Goal: Use online tool/utility: Utilize a website feature to perform a specific function

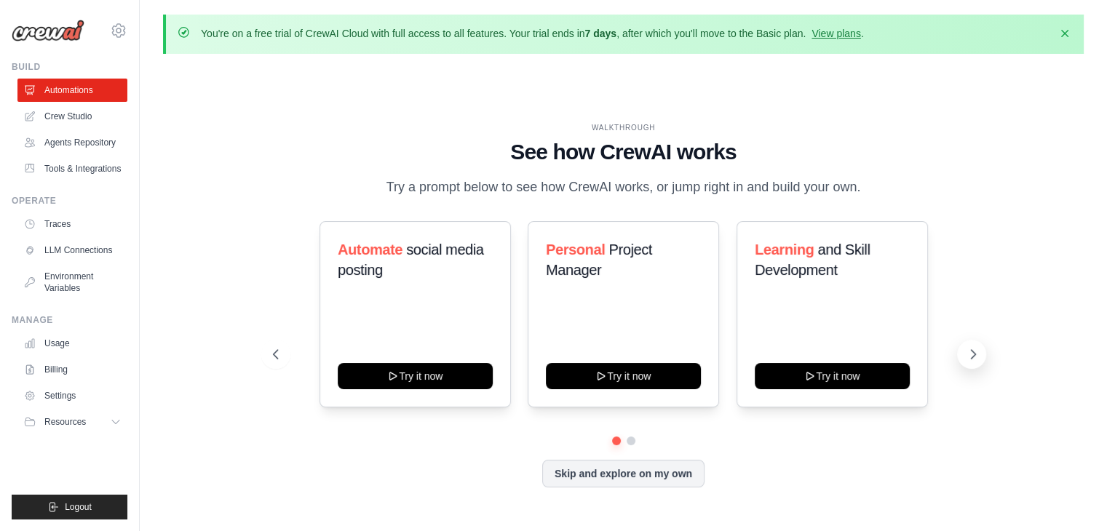
click at [975, 343] on button at bounding box center [971, 354] width 29 height 29
click at [68, 143] on link "Agents Repository" at bounding box center [74, 142] width 110 height 23
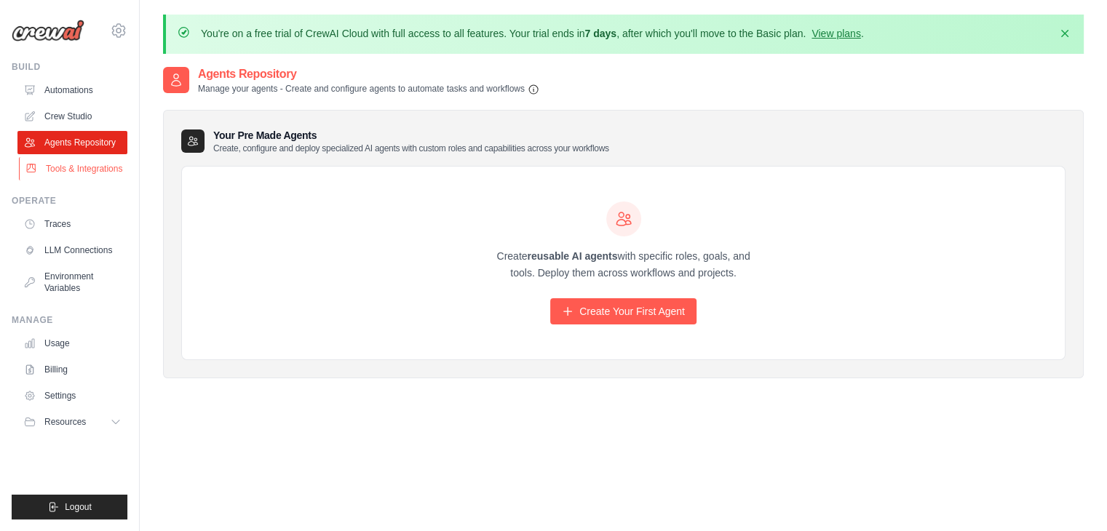
click at [61, 163] on link "Tools & Integrations" at bounding box center [74, 168] width 110 height 23
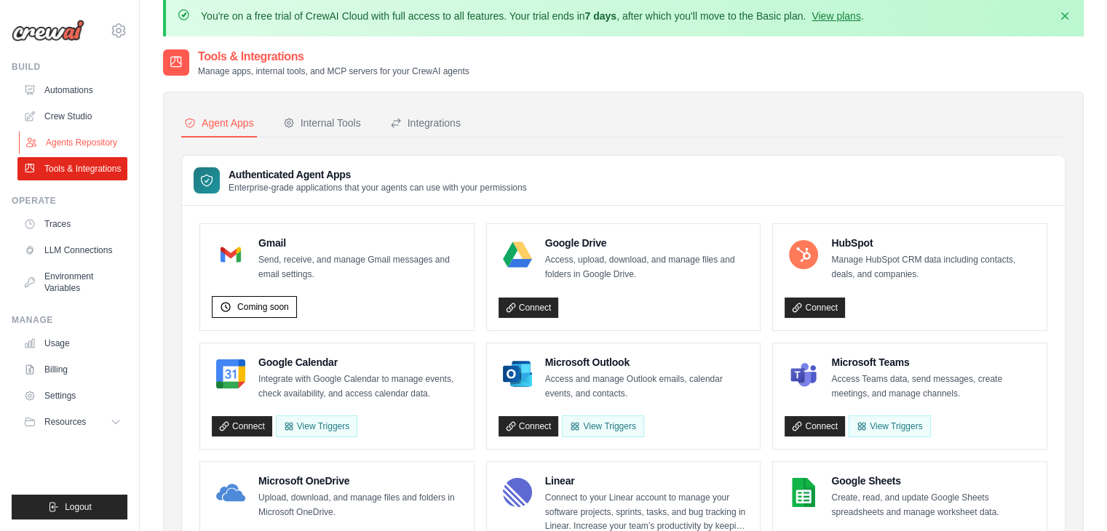
scroll to position [12, 0]
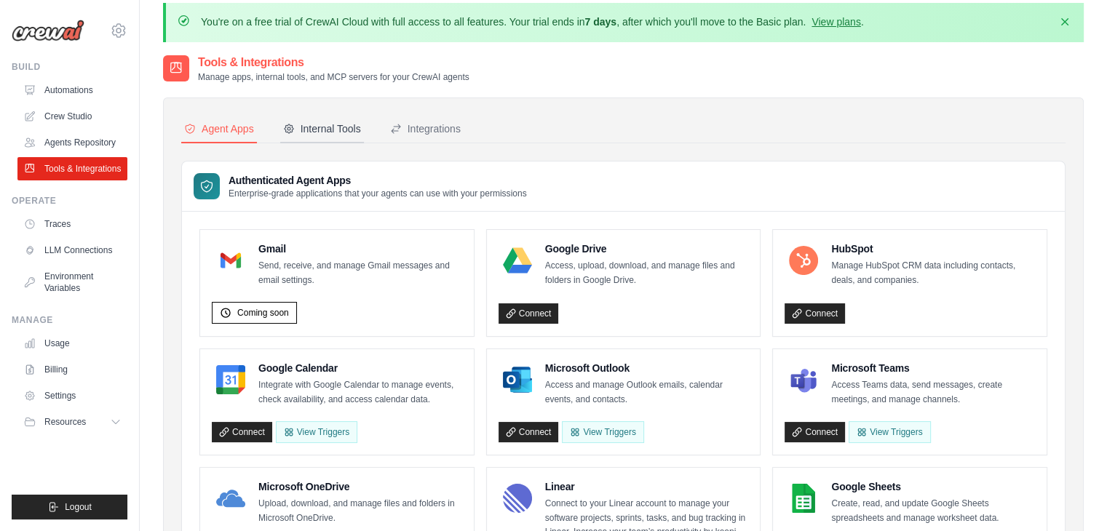
click at [343, 126] on div "Internal Tools" at bounding box center [322, 128] width 78 height 15
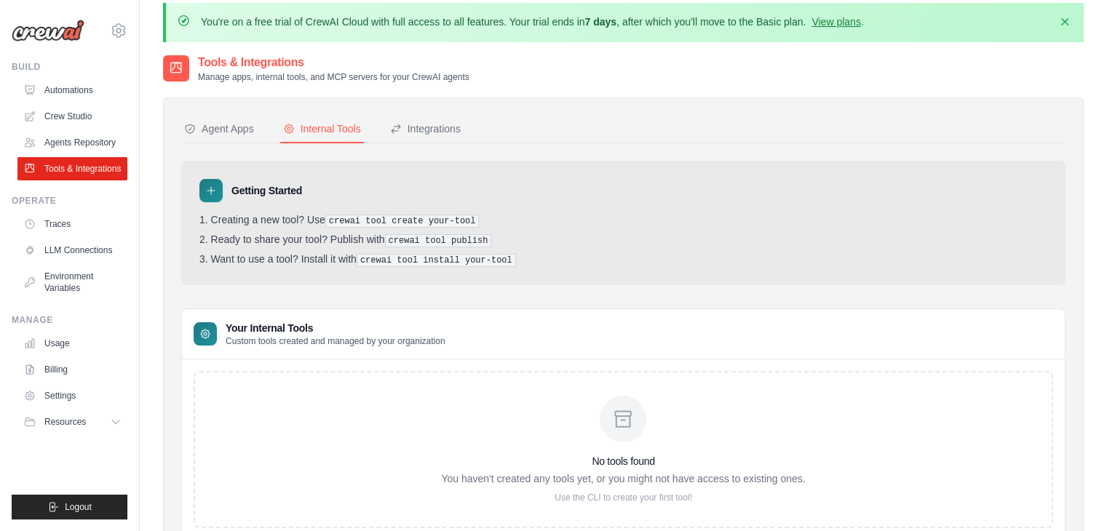
scroll to position [79, 0]
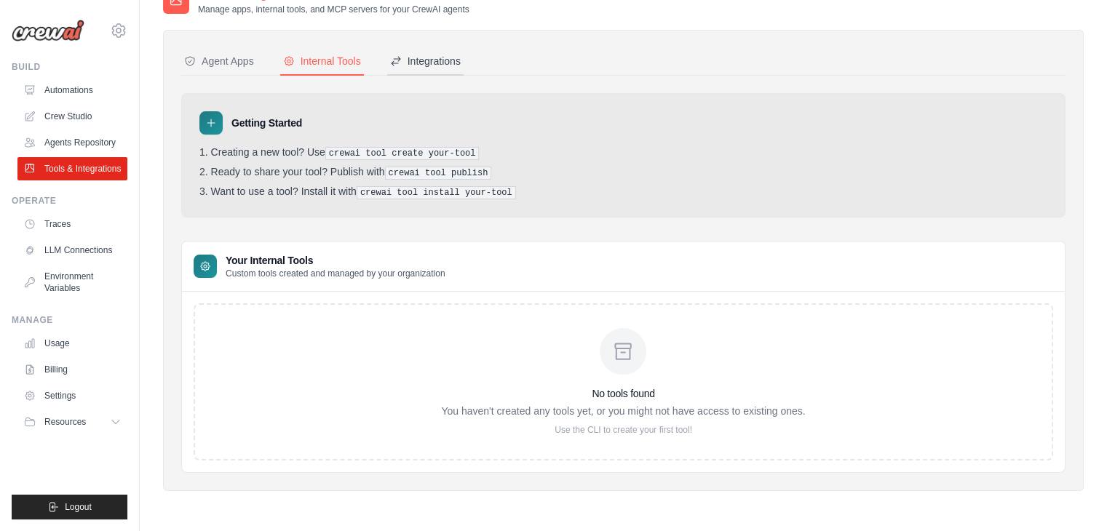
click at [424, 55] on div "Integrations" at bounding box center [425, 61] width 71 height 15
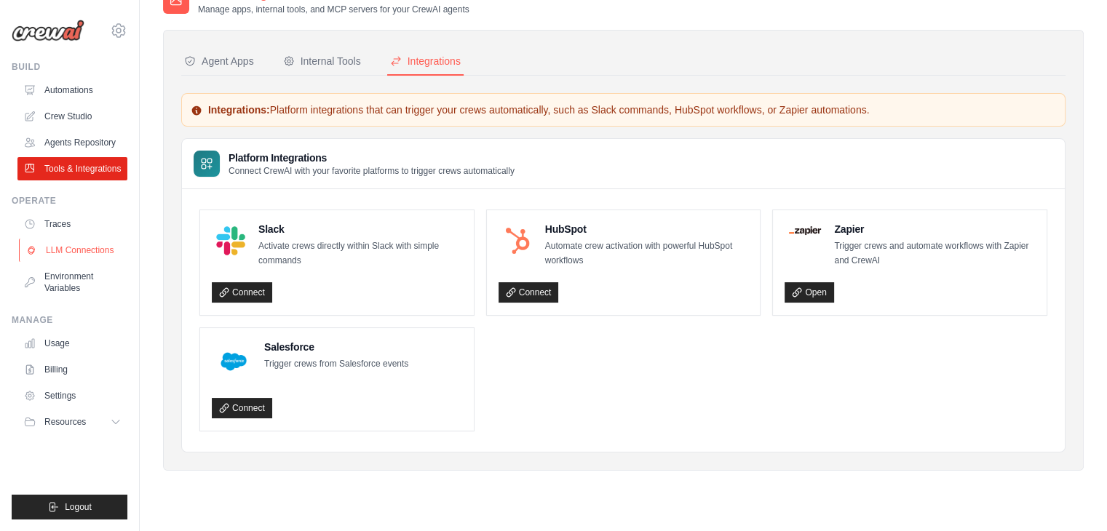
click at [65, 242] on link "LLM Connections" at bounding box center [74, 250] width 110 height 23
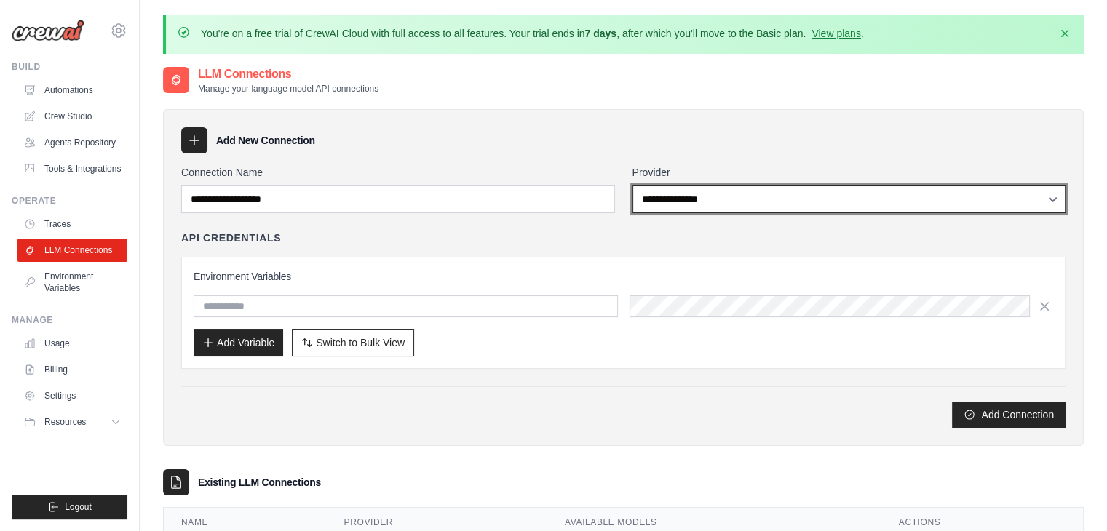
click at [742, 200] on select "**********" at bounding box center [849, 200] width 434 height 28
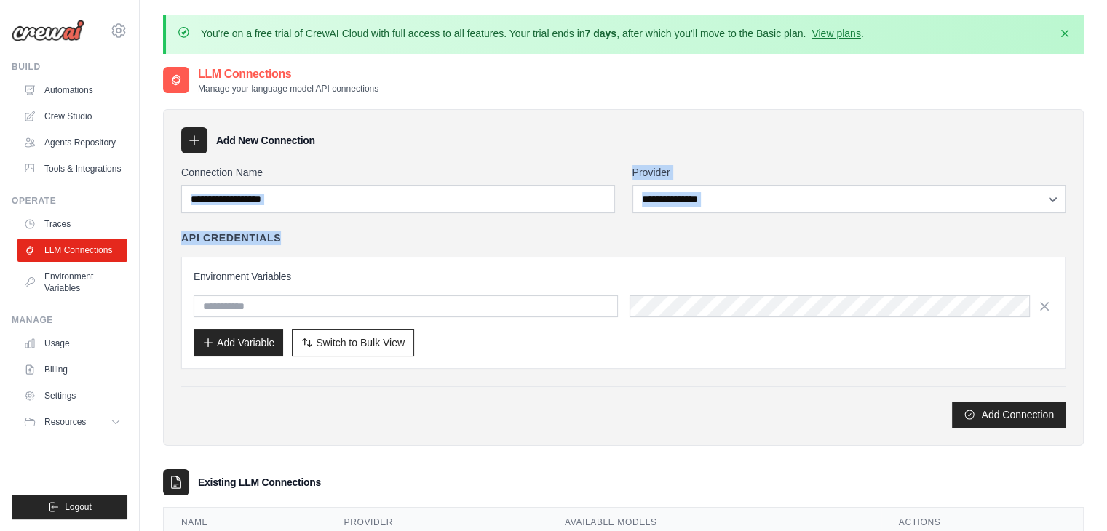
drag, startPoint x: 425, startPoint y: 215, endPoint x: 411, endPoint y: 198, distance: 21.7
click at [411, 198] on div "**********" at bounding box center [623, 296] width 884 height 263
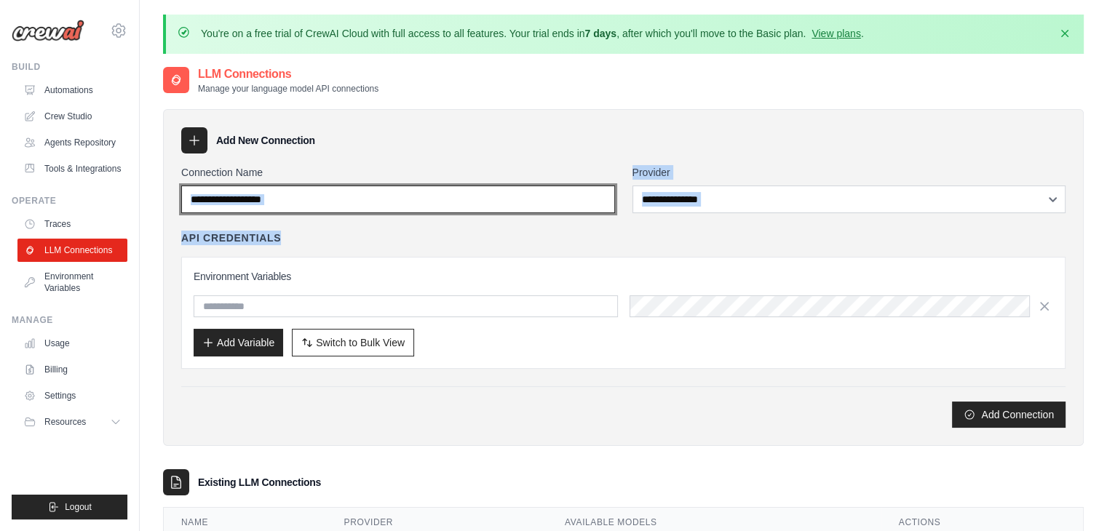
click at [411, 198] on input "Connection Name" at bounding box center [398, 200] width 434 height 28
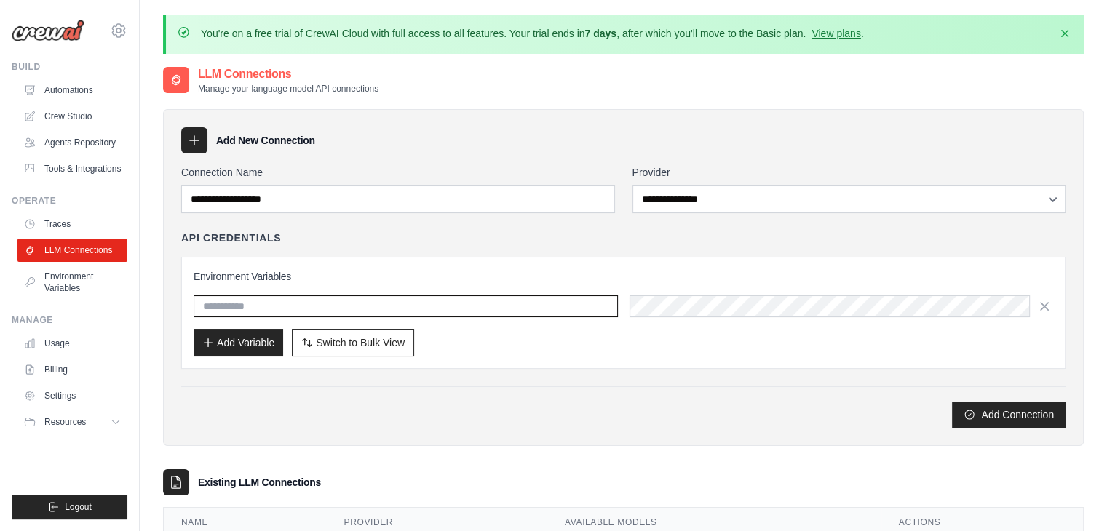
click at [378, 310] on input "text" at bounding box center [406, 306] width 424 height 22
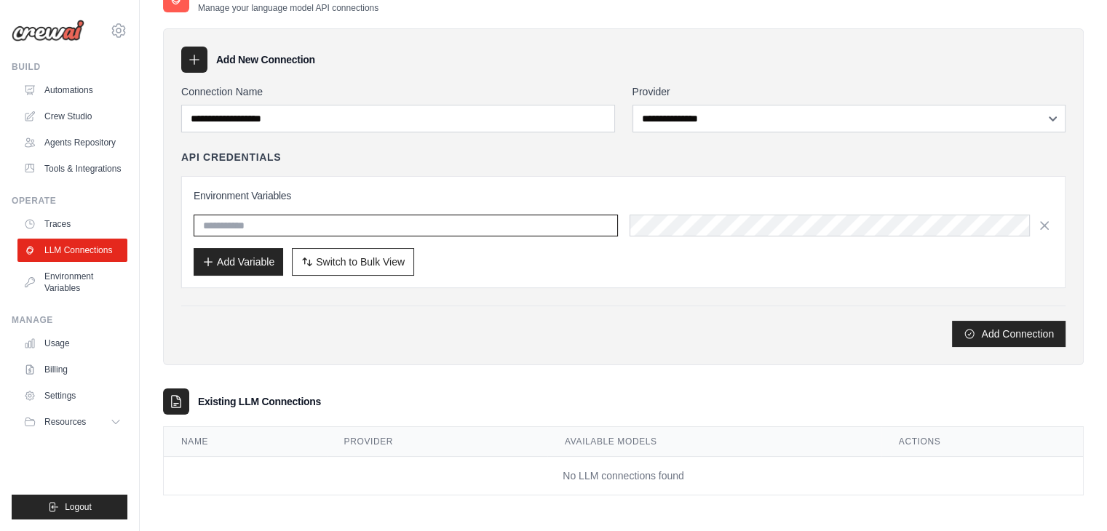
scroll to position [80, 0]
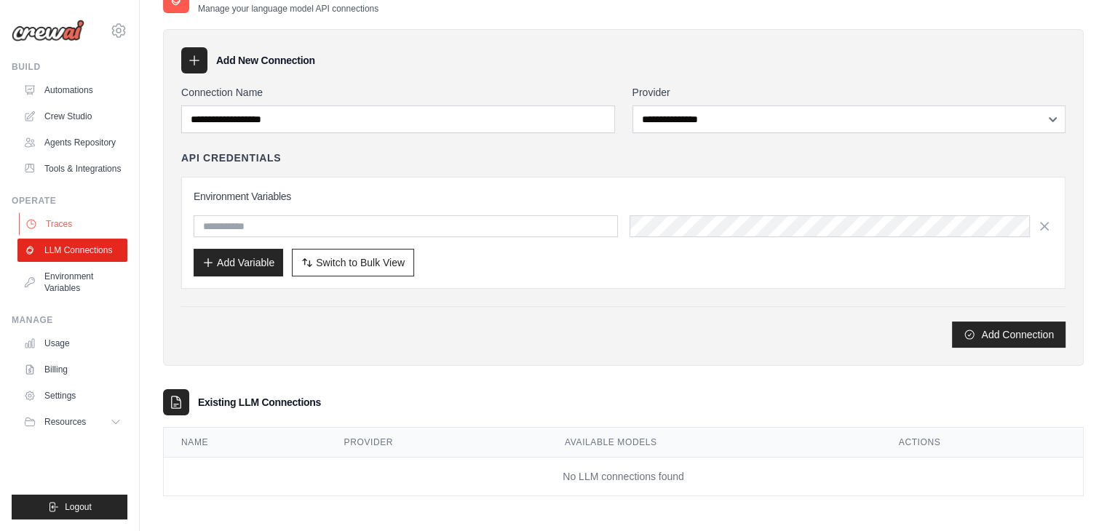
click at [43, 221] on link "Traces" at bounding box center [74, 223] width 110 height 23
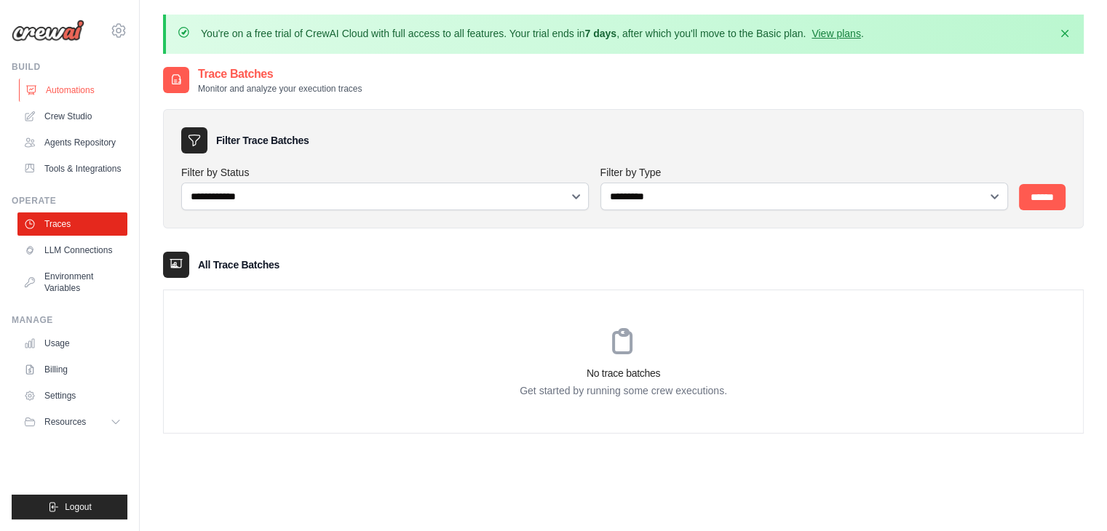
click at [61, 87] on link "Automations" at bounding box center [74, 90] width 110 height 23
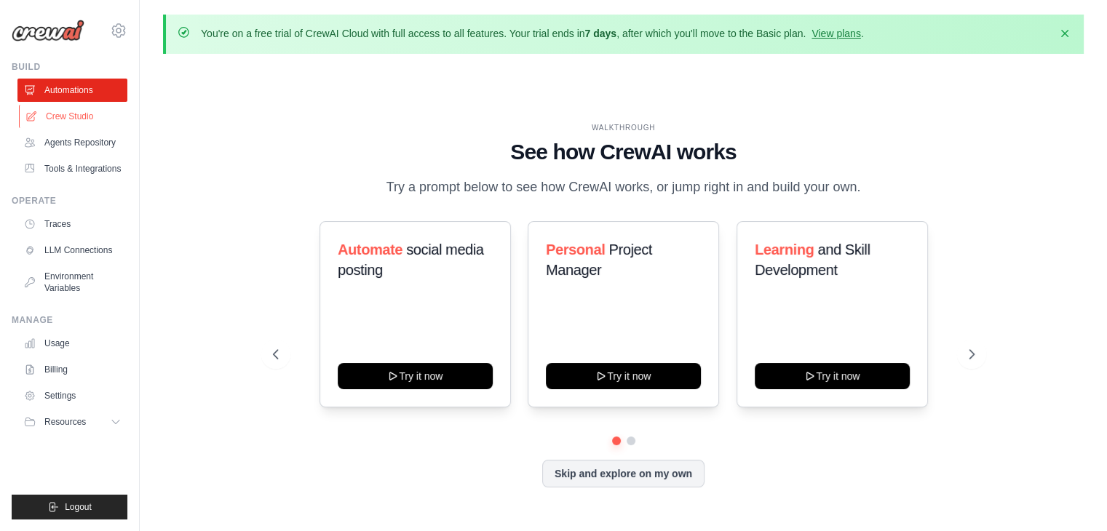
click at [70, 120] on link "Crew Studio" at bounding box center [74, 116] width 110 height 23
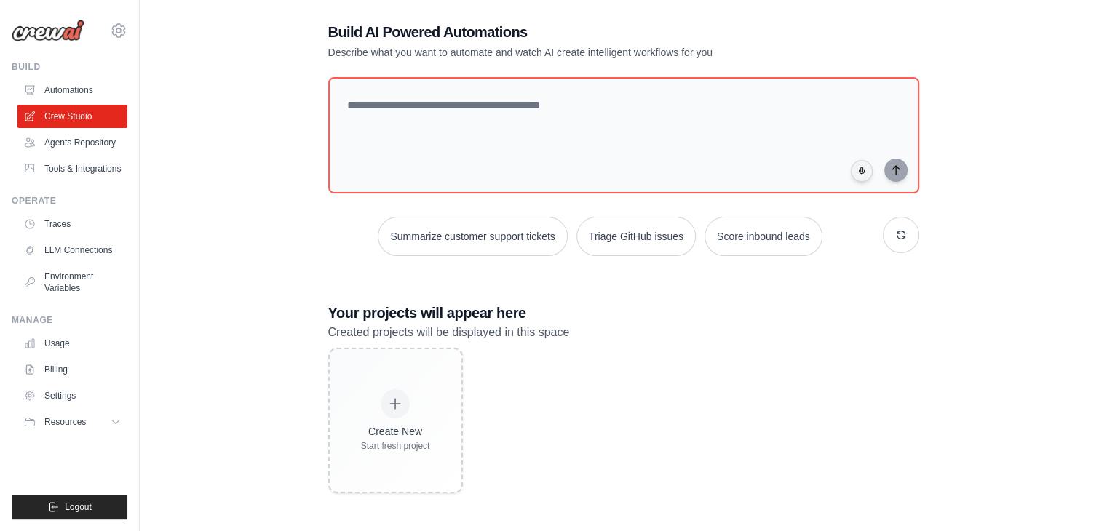
scroll to position [74, 0]
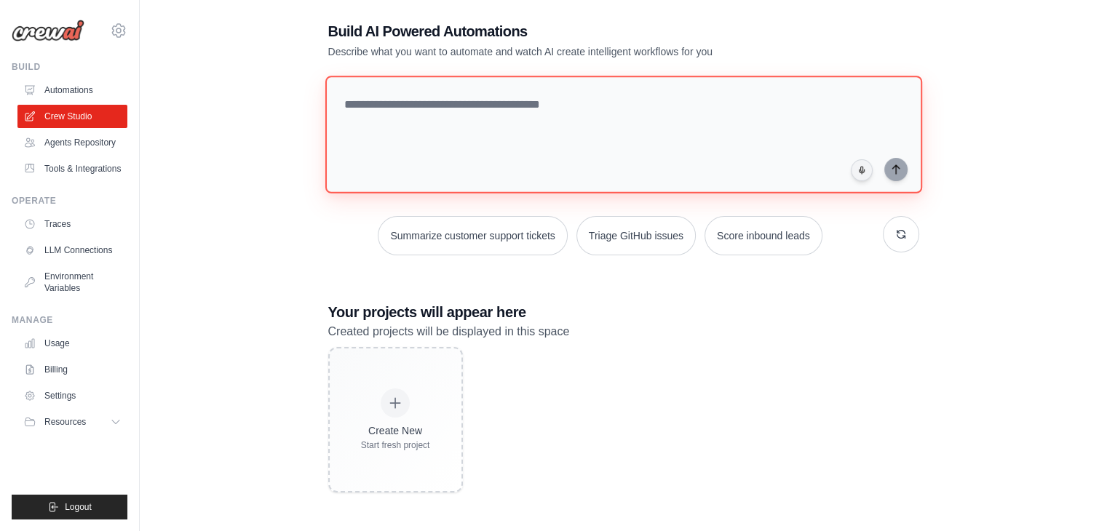
click at [482, 169] on textarea at bounding box center [622, 135] width 597 height 118
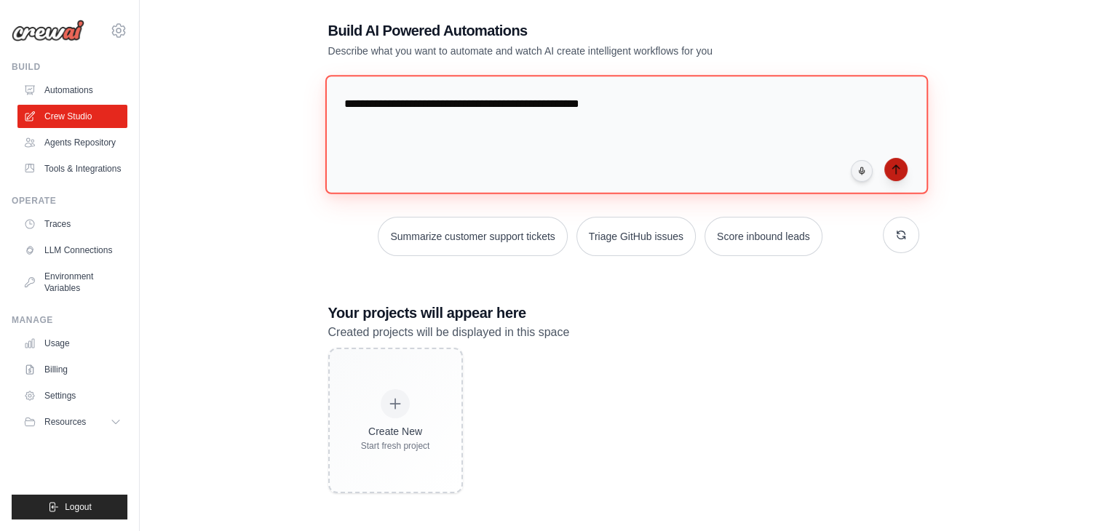
type textarea "**********"
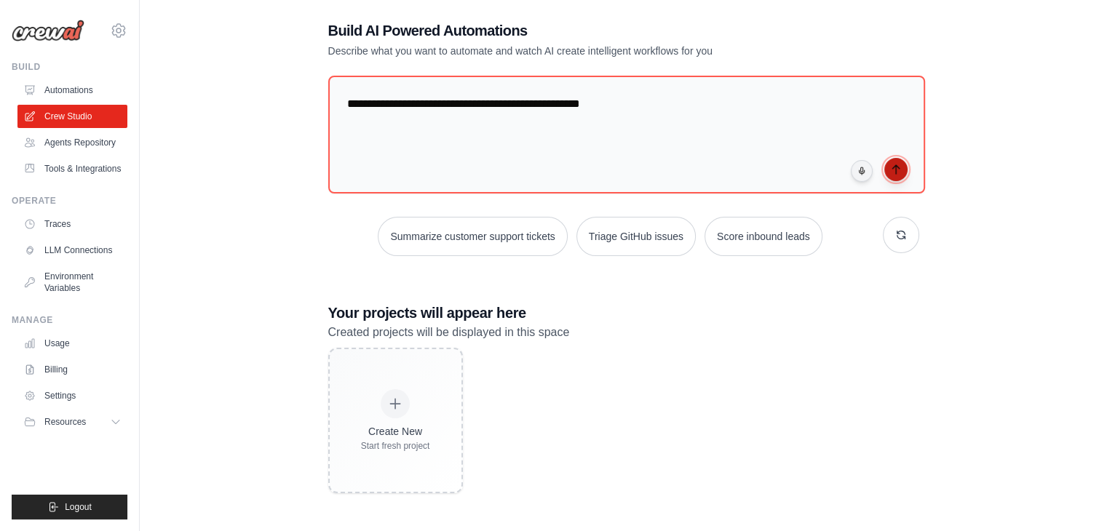
click at [901, 172] on button "submit" at bounding box center [895, 169] width 23 height 23
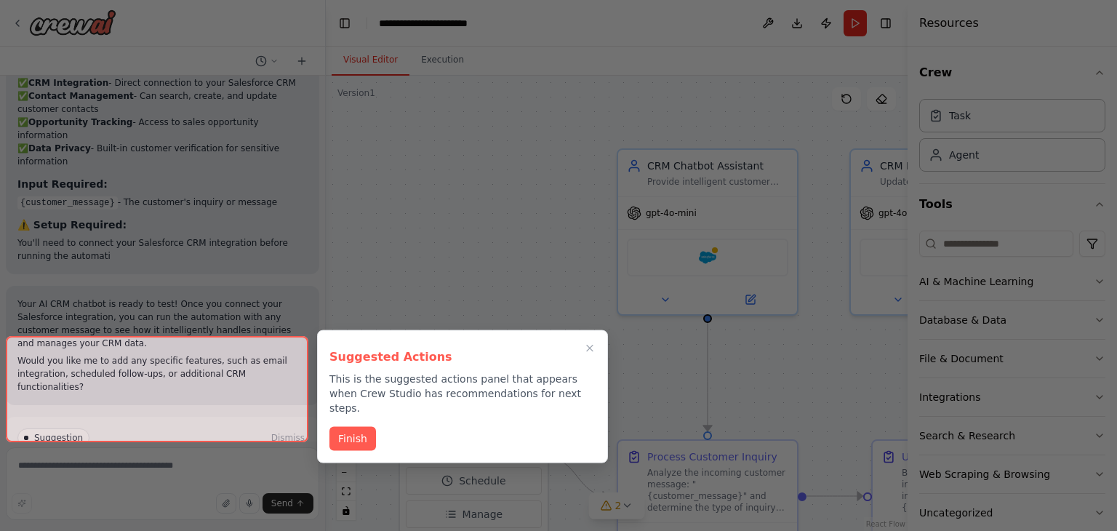
scroll to position [1112, 0]
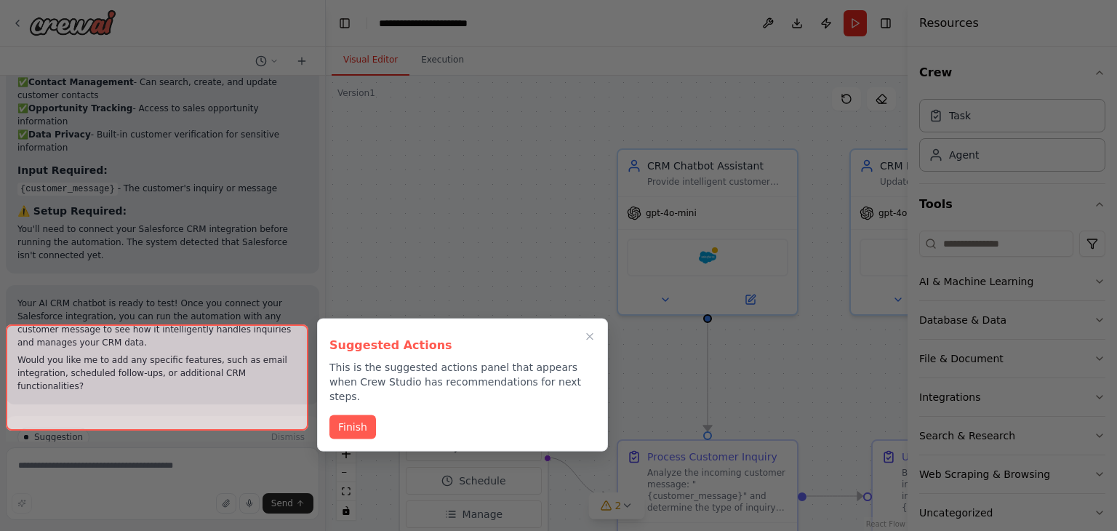
click at [364, 162] on div at bounding box center [558, 265] width 1117 height 531
click at [129, 405] on div at bounding box center [157, 377] width 303 height 106
click at [349, 414] on button "Finish" at bounding box center [353, 426] width 47 height 24
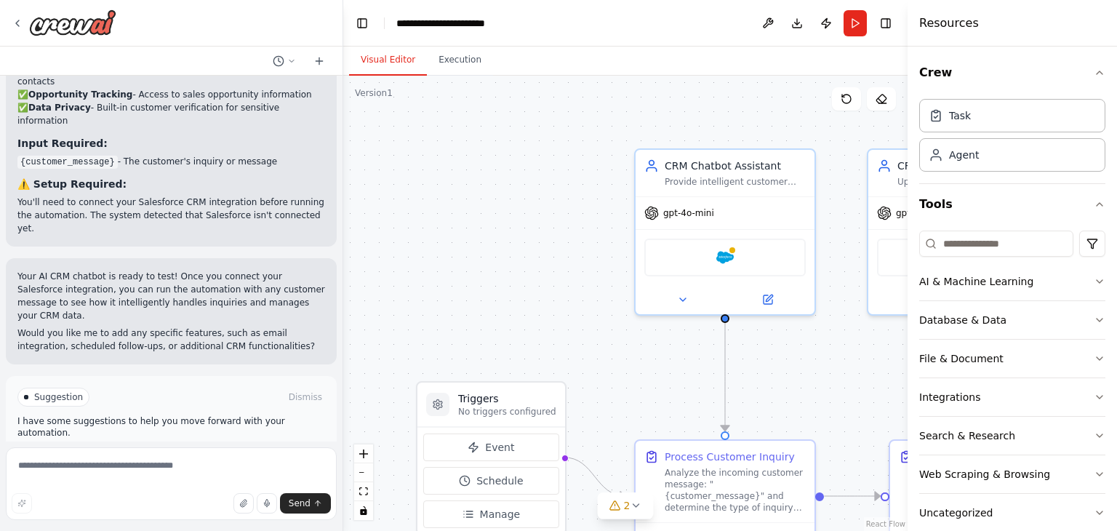
drag, startPoint x: 322, startPoint y: 19, endPoint x: 343, endPoint y: 17, distance: 21.1
click at [343, 17] on div "I have an crm so i want an chatbot supported with ai4 ▶ Thought process I'll he…" at bounding box center [558, 265] width 1117 height 531
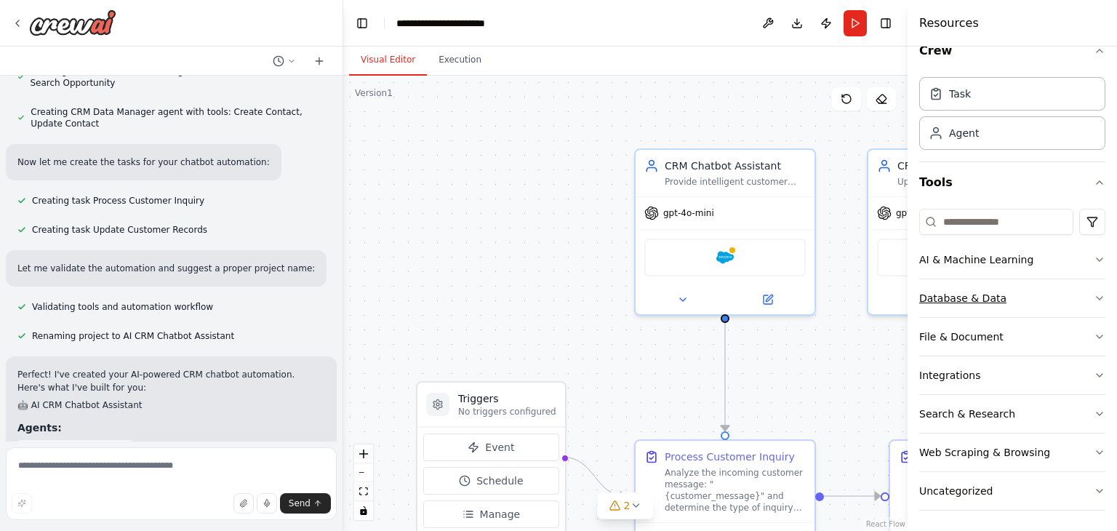
scroll to position [23, 0]
click at [836, 389] on div ".deletable-edge-delete-btn { width: 20px; height: 20px; border: 0px solid #ffff…" at bounding box center [625, 303] width 565 height 455
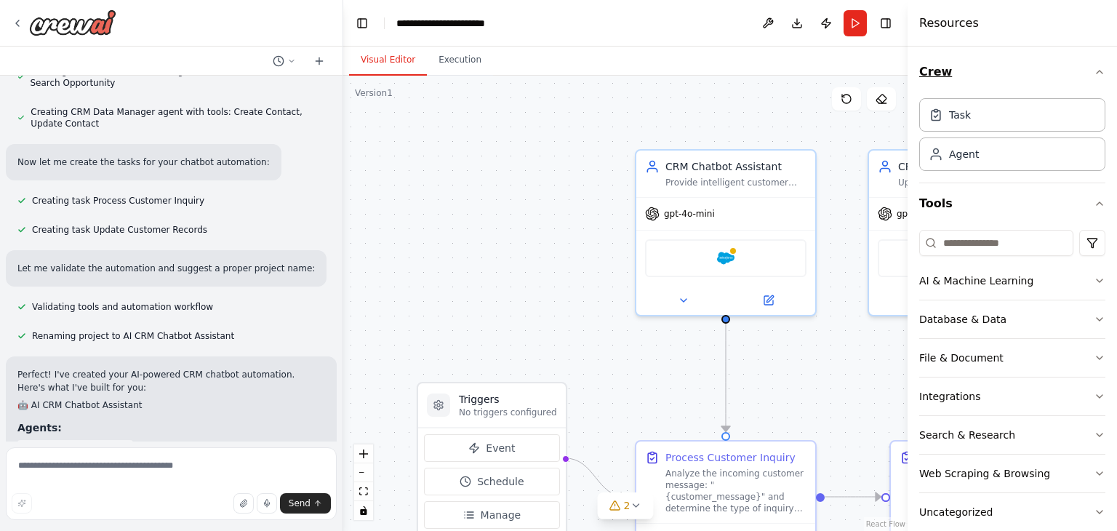
scroll to position [0, 0]
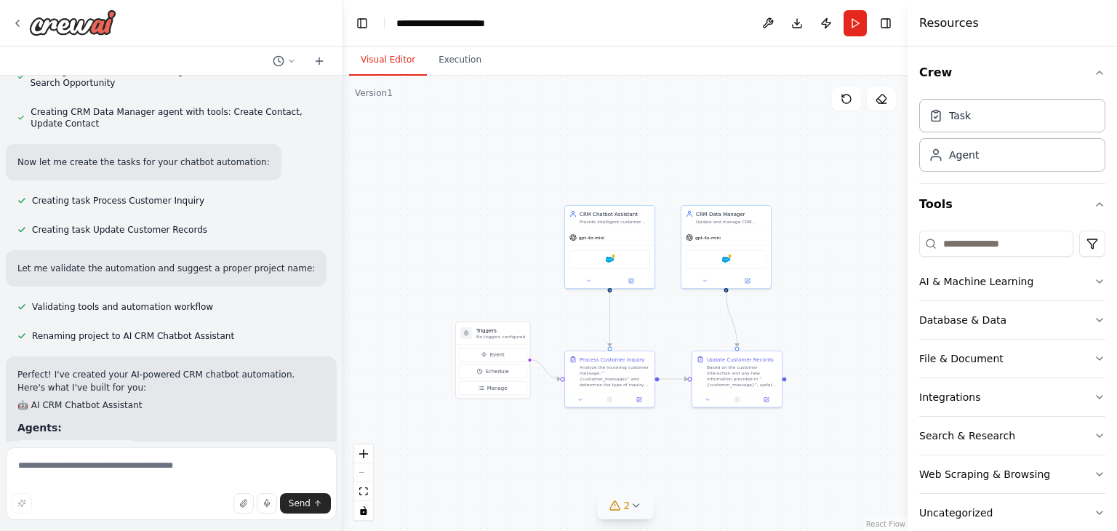
click at [638, 506] on icon at bounding box center [636, 506] width 12 height 12
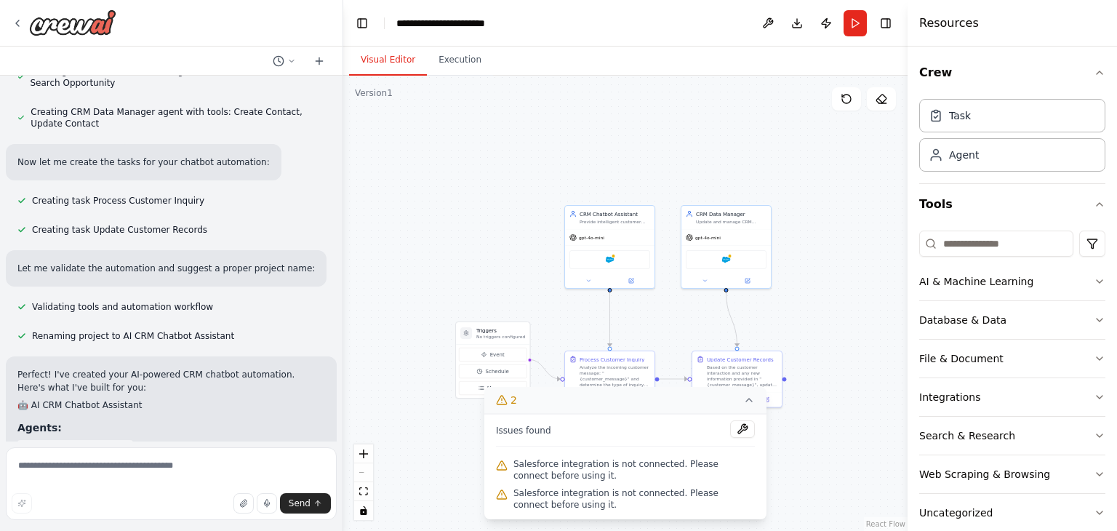
click at [851, 250] on div ".deletable-edge-delete-btn { width: 20px; height: 20px; border: 0px solid #ffff…" at bounding box center [625, 303] width 565 height 455
click at [725, 254] on img at bounding box center [726, 258] width 9 height 9
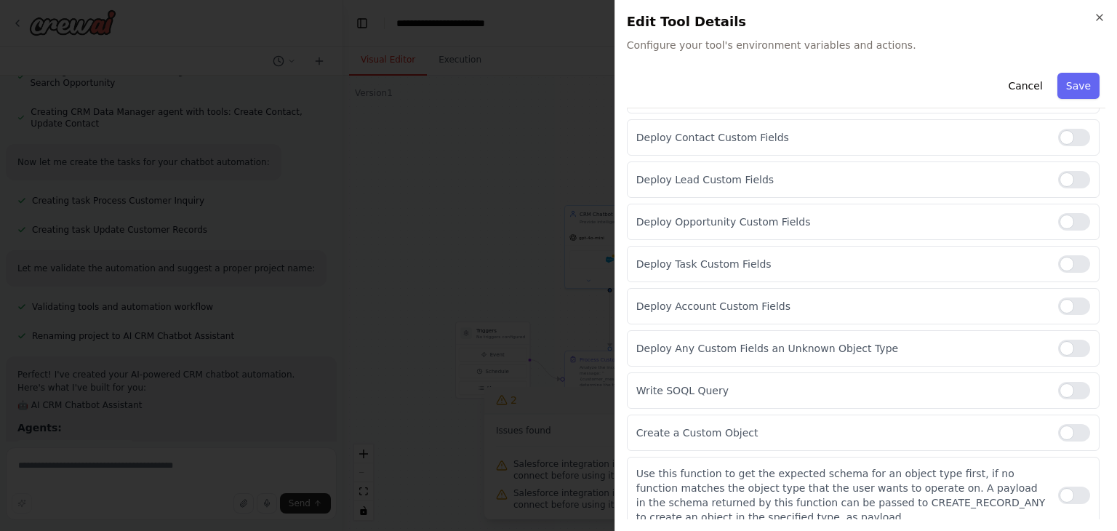
scroll to position [1449, 0]
click at [1095, 22] on icon "button" at bounding box center [1100, 18] width 12 height 12
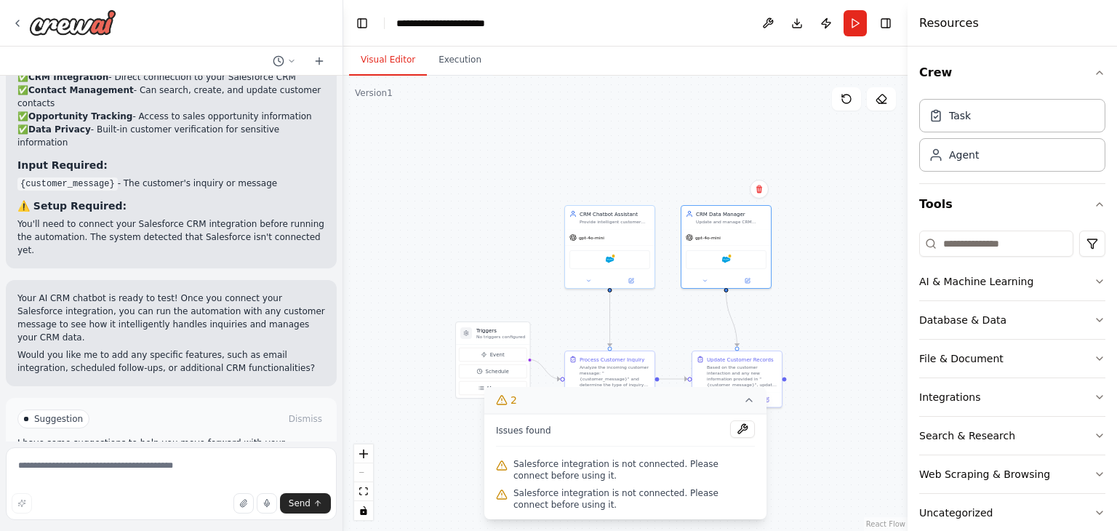
scroll to position [1086, 0]
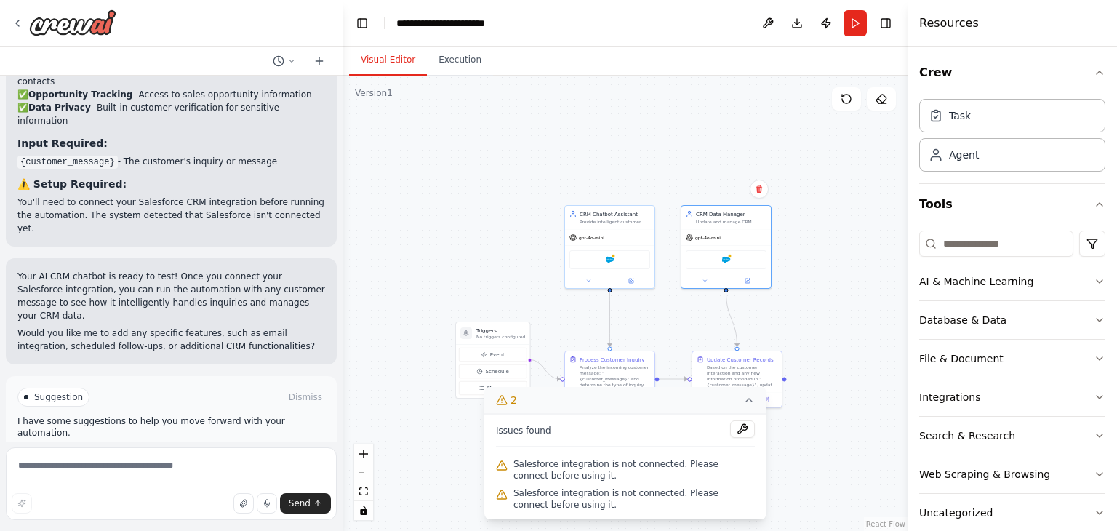
click at [121, 447] on button "Run Automation" at bounding box center [171, 458] width 308 height 23
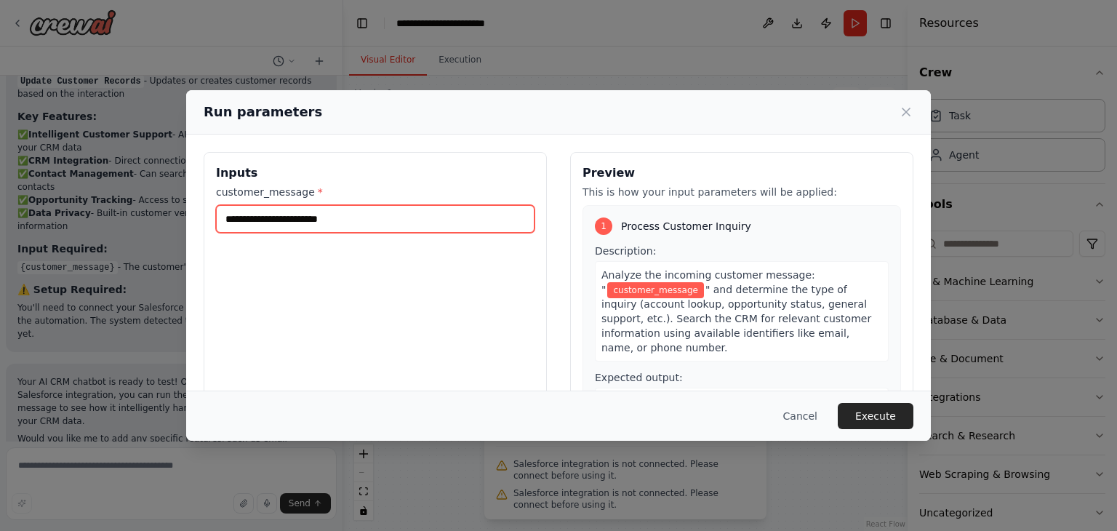
click at [297, 219] on input "customer_message *" at bounding box center [375, 219] width 319 height 28
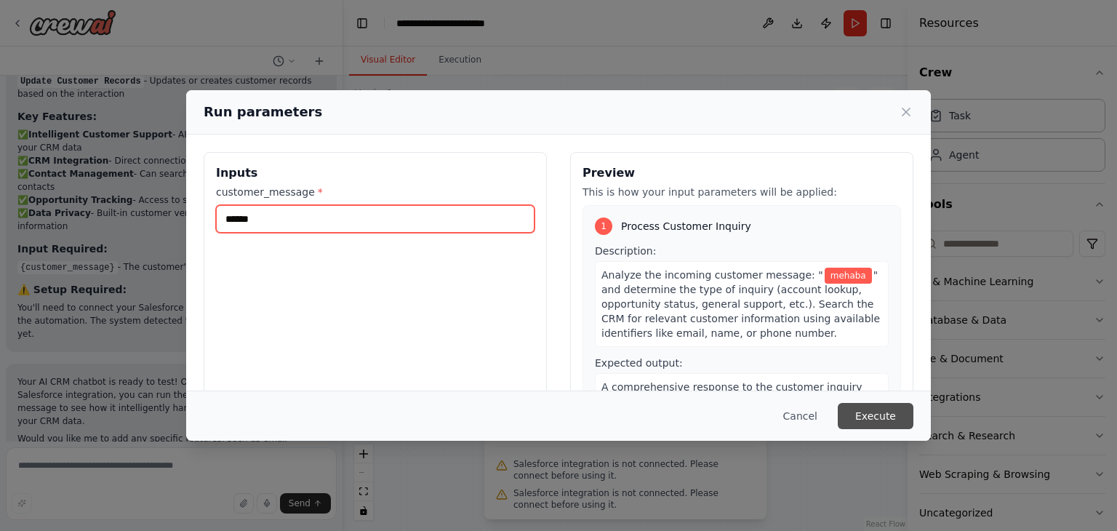
type input "******"
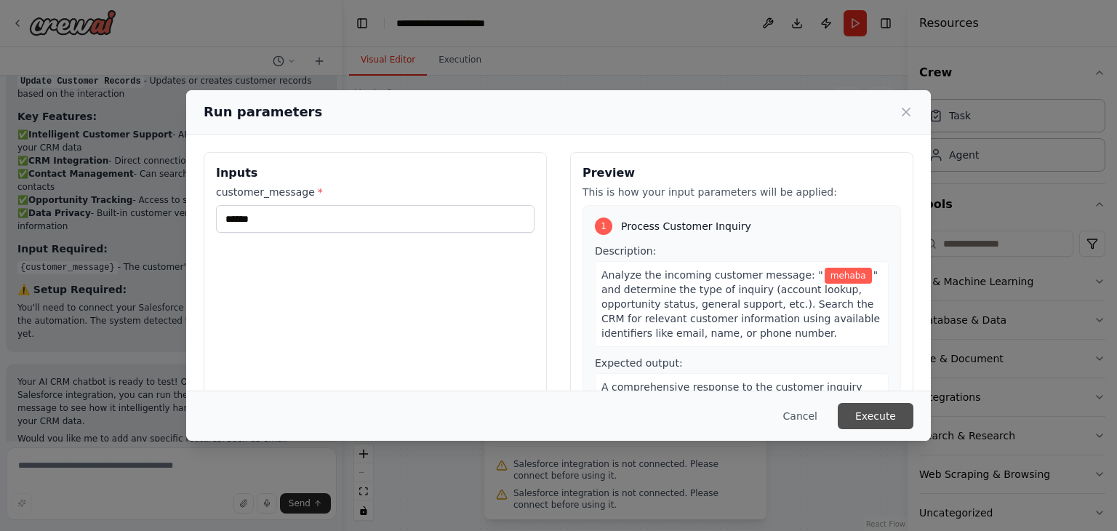
click at [861, 423] on button "Execute" at bounding box center [876, 416] width 76 height 26
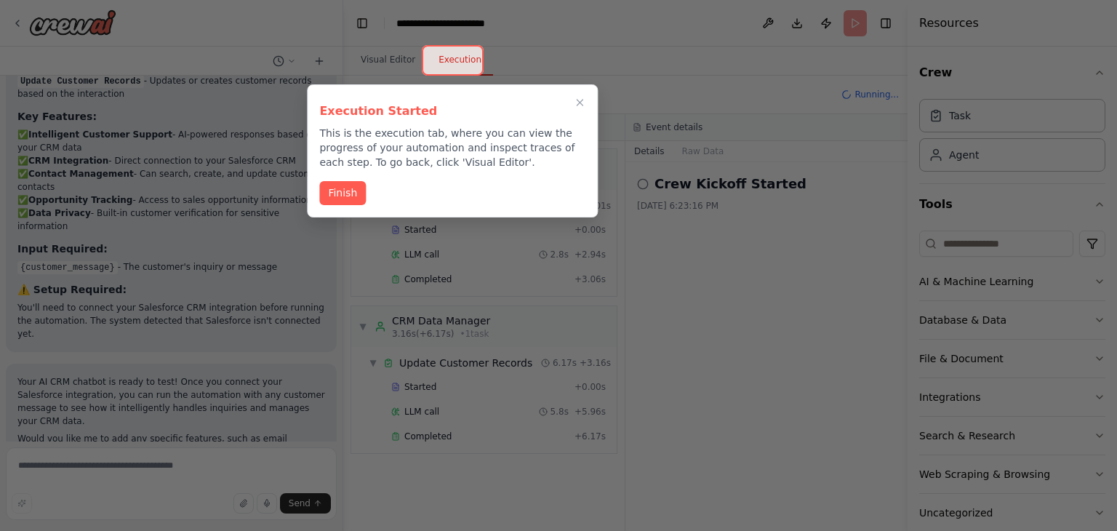
scroll to position [1086, 0]
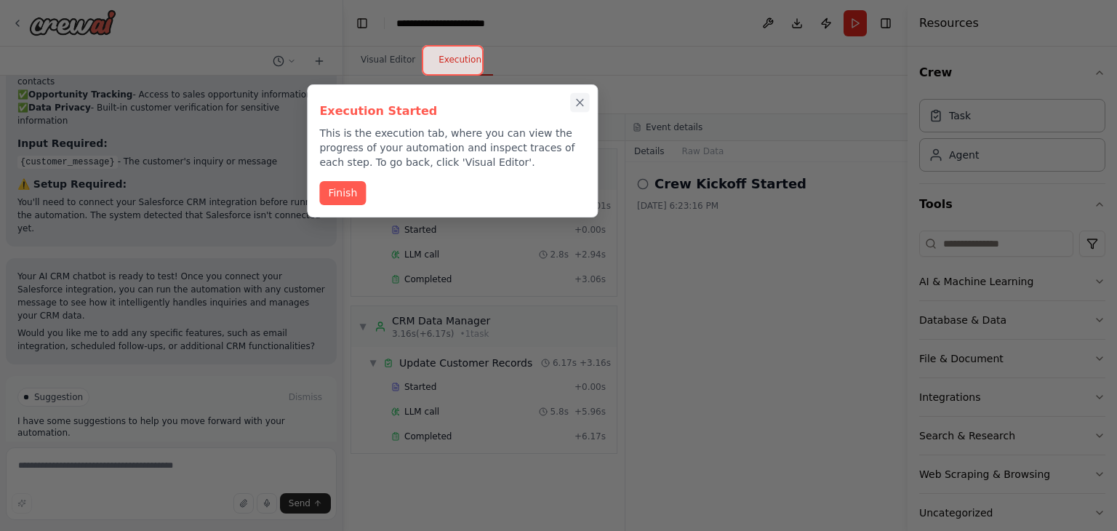
click at [582, 111] on button "Close walkthrough" at bounding box center [579, 102] width 19 height 19
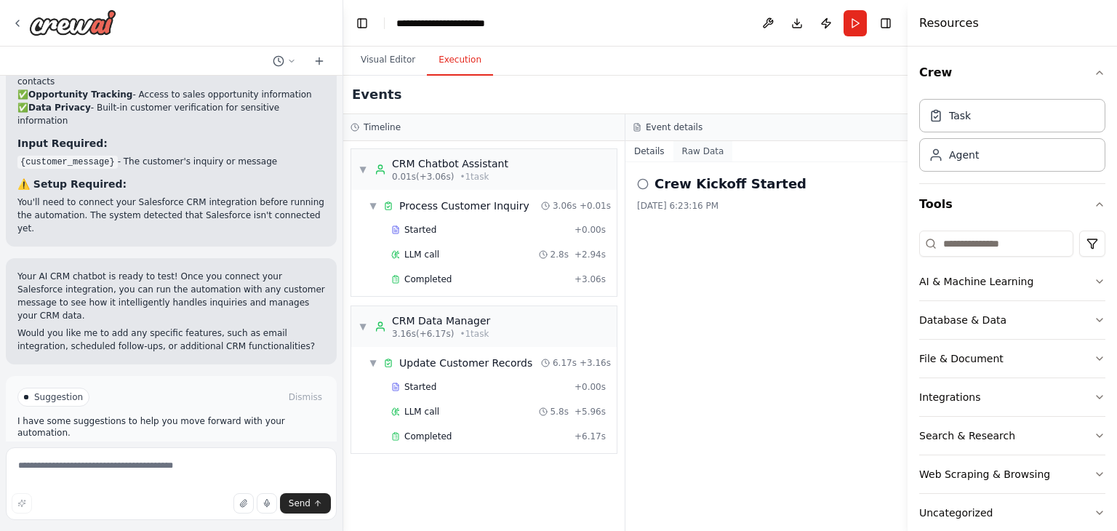
click at [674, 154] on button "Raw Data" at bounding box center [704, 151] width 60 height 20
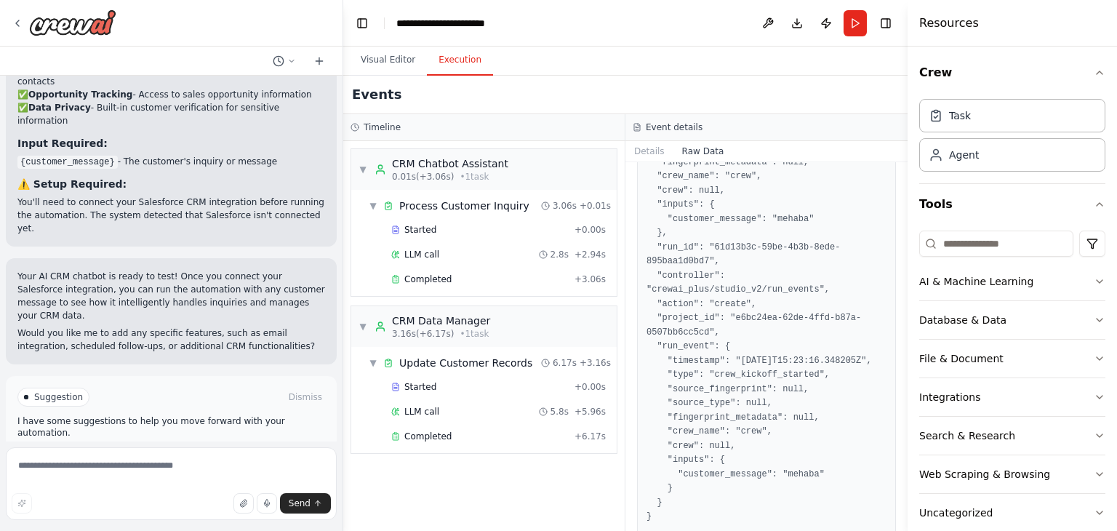
scroll to position [142, 0]
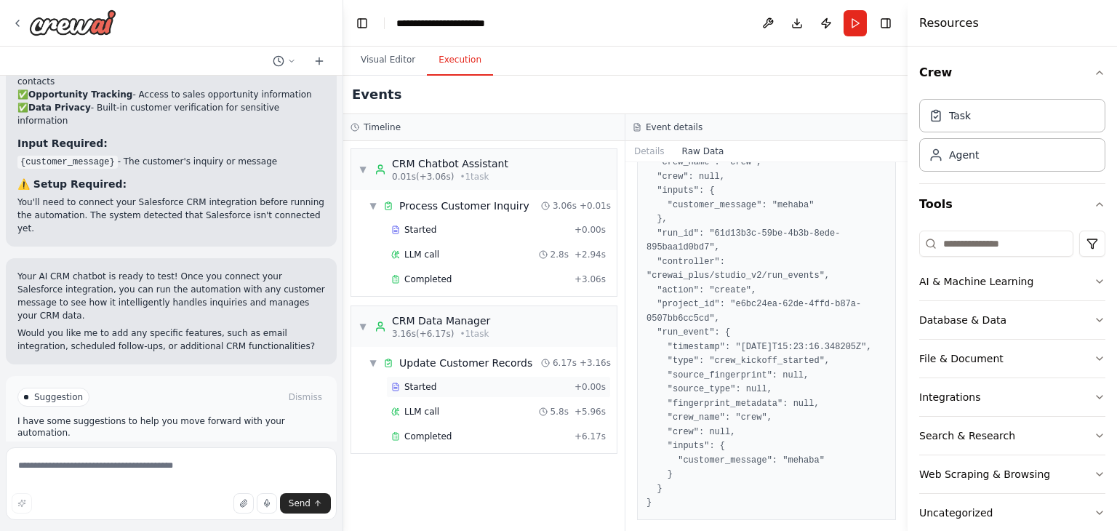
click at [427, 385] on span "Started" at bounding box center [421, 387] width 32 height 12
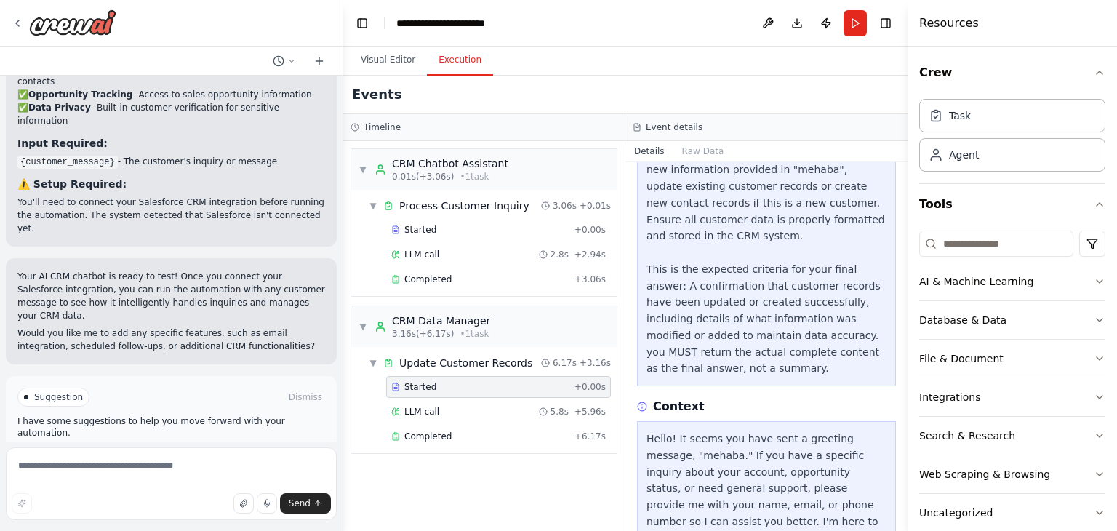
scroll to position [294, 0]
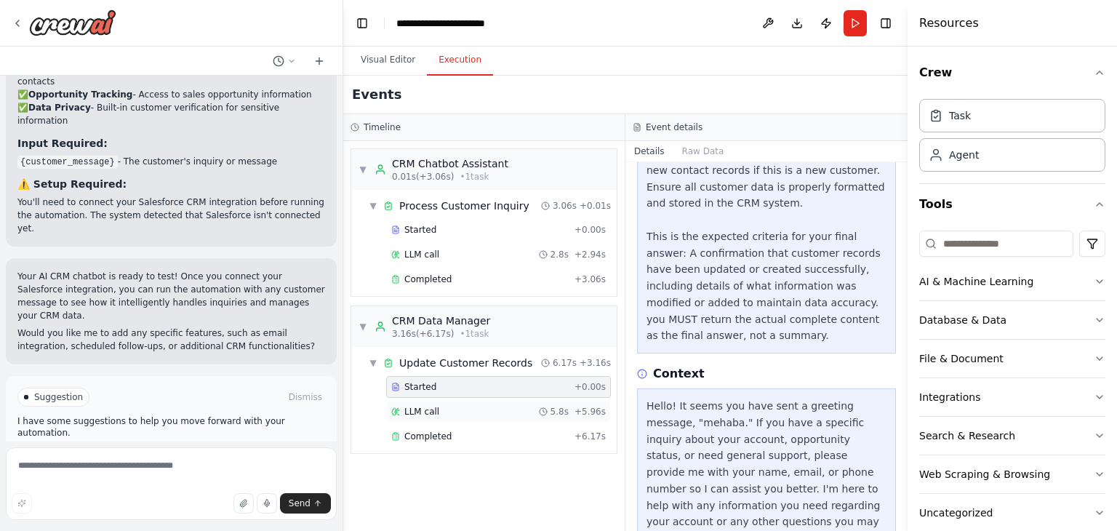
click at [401, 415] on div "LLM call 5.8s + 5.96s" at bounding box center [498, 412] width 225 height 22
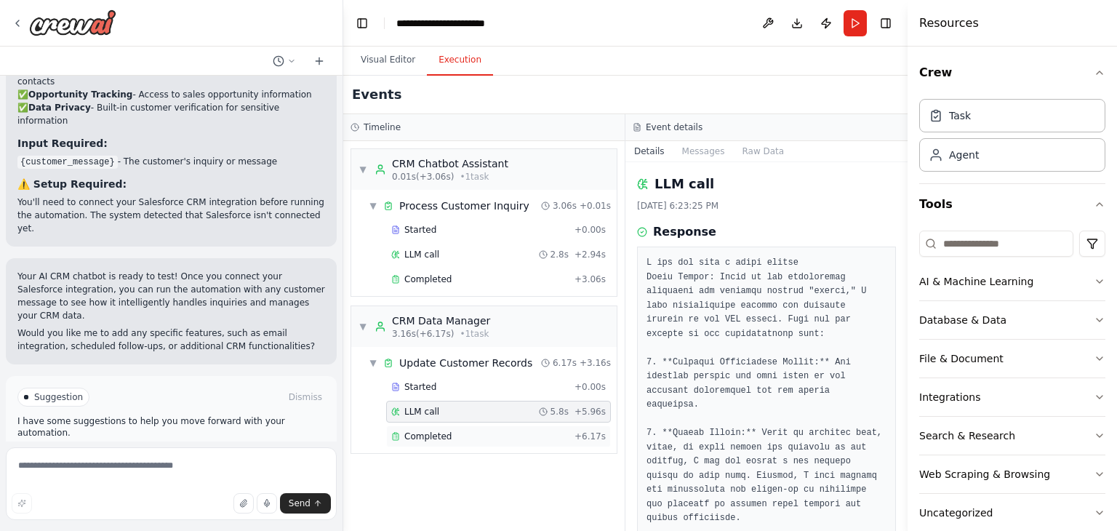
click at [428, 434] on span "Completed" at bounding box center [428, 437] width 47 height 12
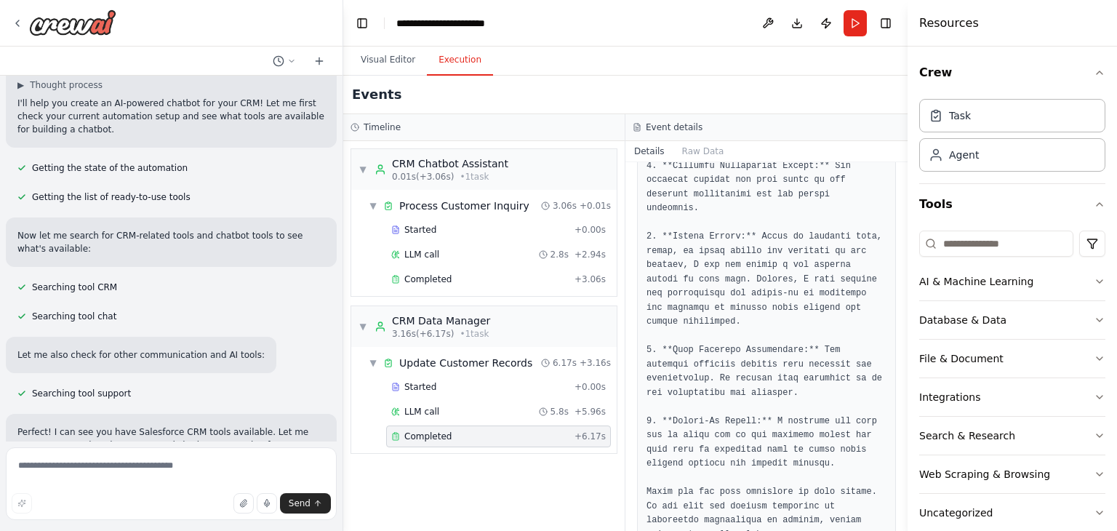
scroll to position [0, 0]
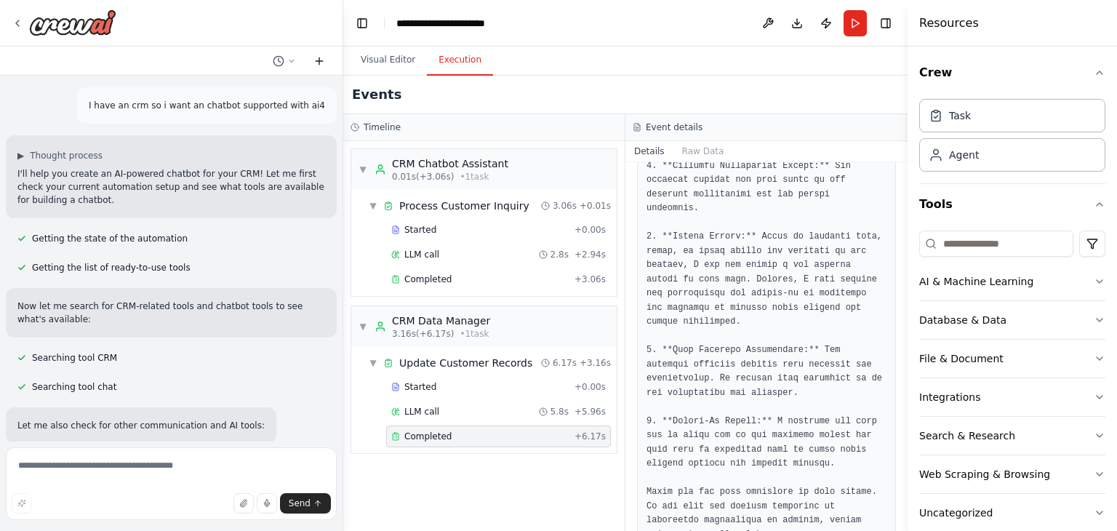
click at [319, 64] on icon at bounding box center [320, 61] width 12 height 12
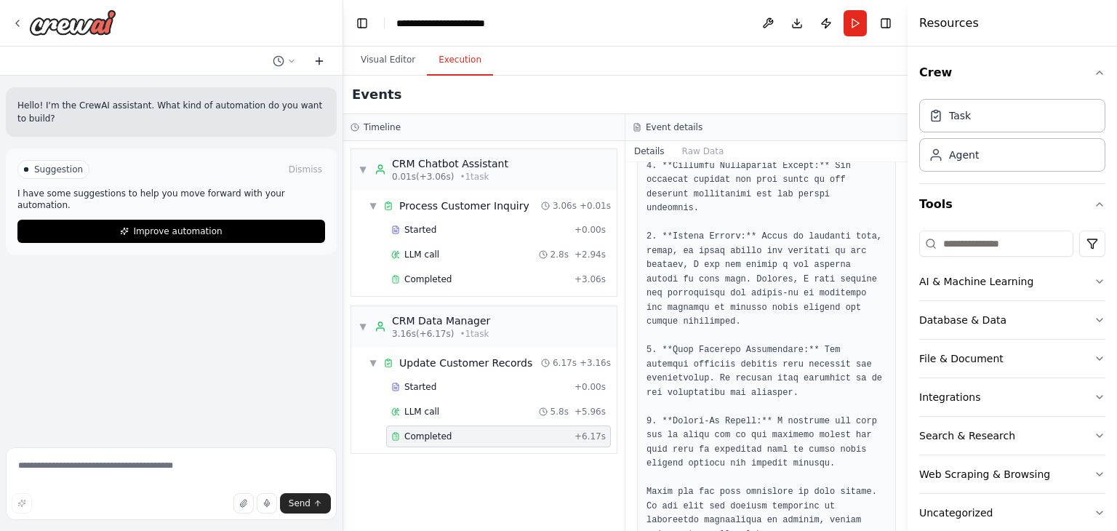
click at [319, 65] on icon at bounding box center [320, 61] width 12 height 12
click at [74, 10] on img at bounding box center [72, 22] width 87 height 26
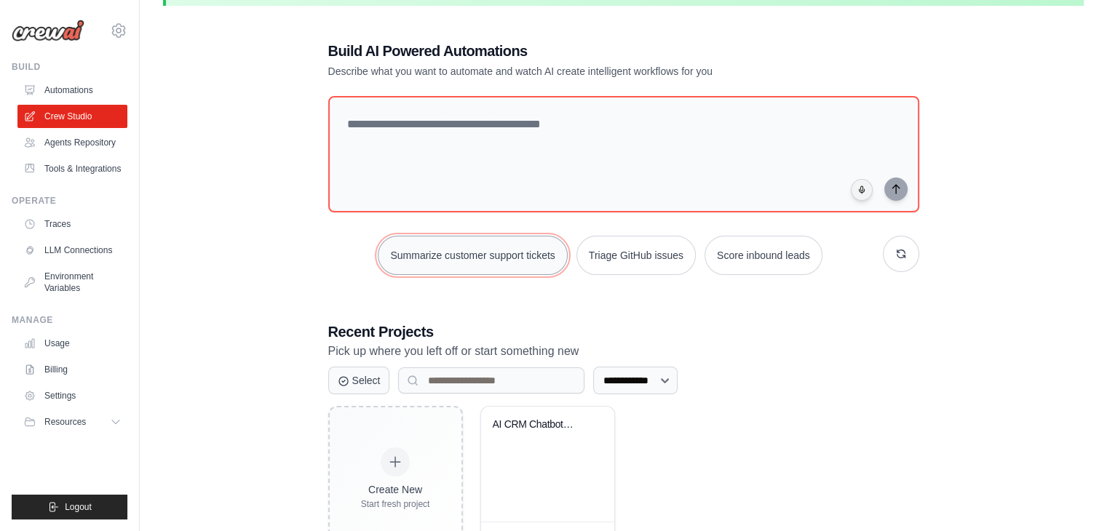
click at [533, 258] on button "Summarize customer support tickets" at bounding box center [472, 255] width 189 height 39
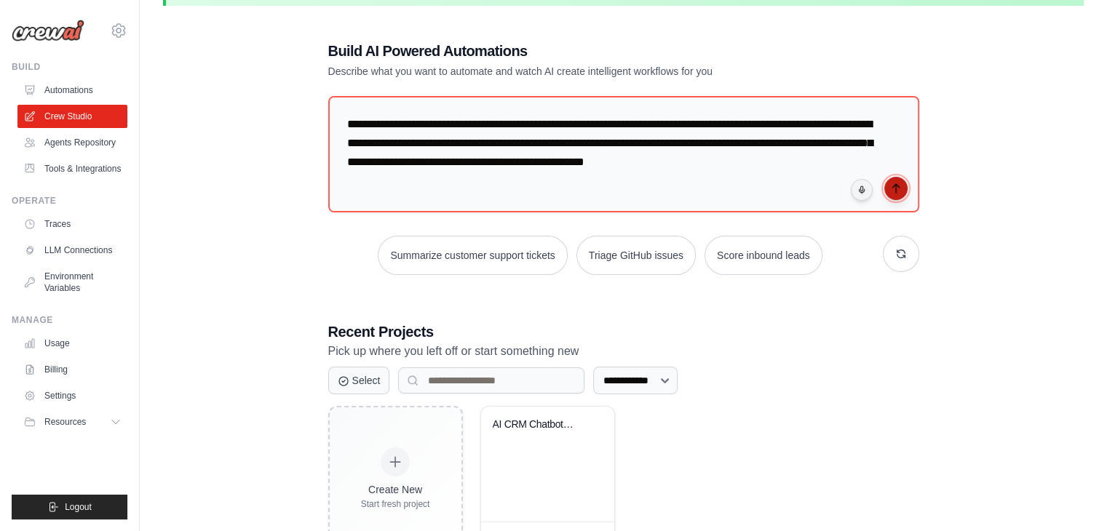
click at [895, 189] on icon "submit" at bounding box center [896, 189] width 12 height 12
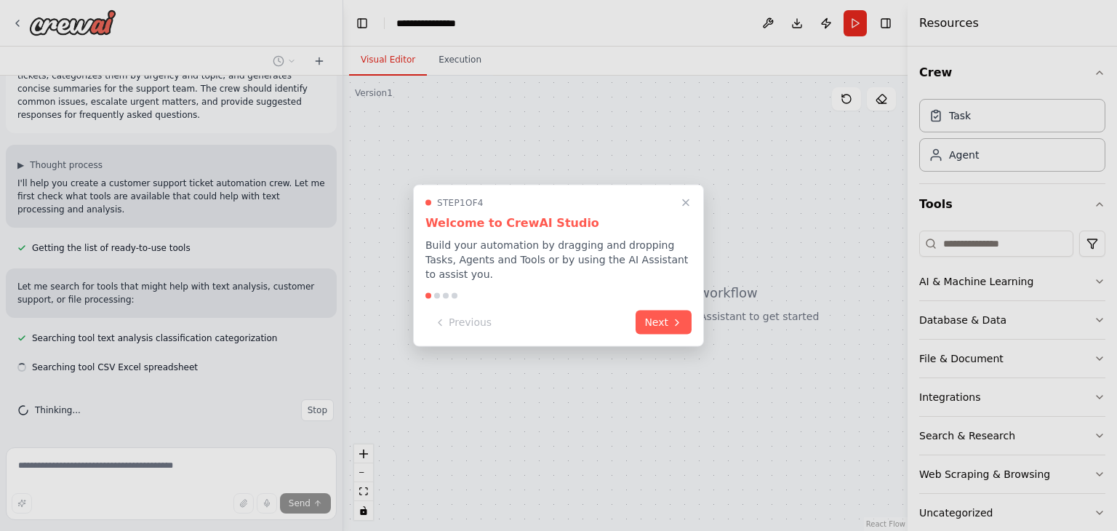
scroll to position [44, 0]
click at [681, 315] on icon at bounding box center [678, 321] width 12 height 12
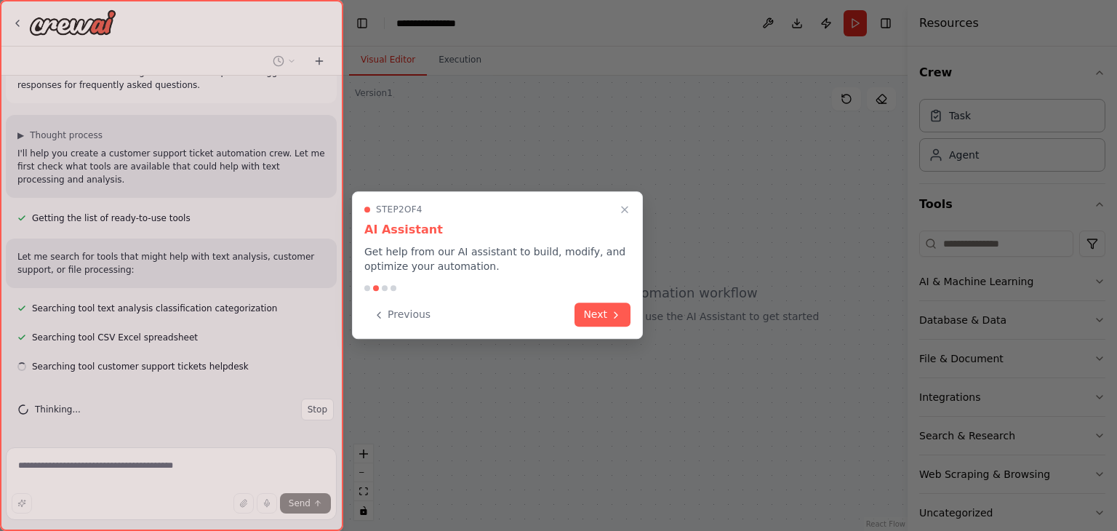
scroll to position [73, 0]
click at [610, 325] on div "Previous Next" at bounding box center [497, 315] width 266 height 24
click at [606, 316] on button "Next" at bounding box center [603, 313] width 56 height 24
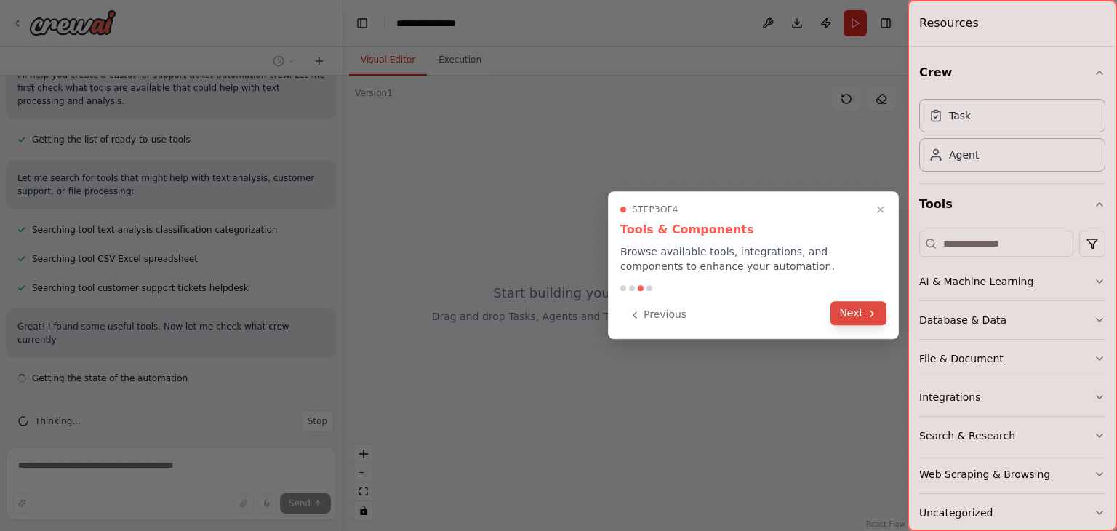
scroll to position [164, 0]
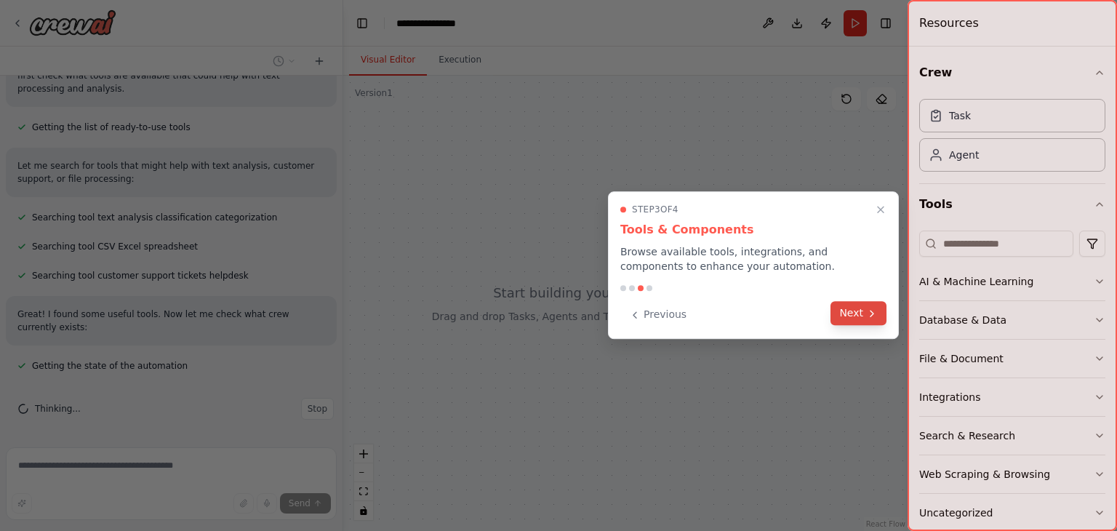
click at [867, 317] on icon at bounding box center [872, 314] width 12 height 12
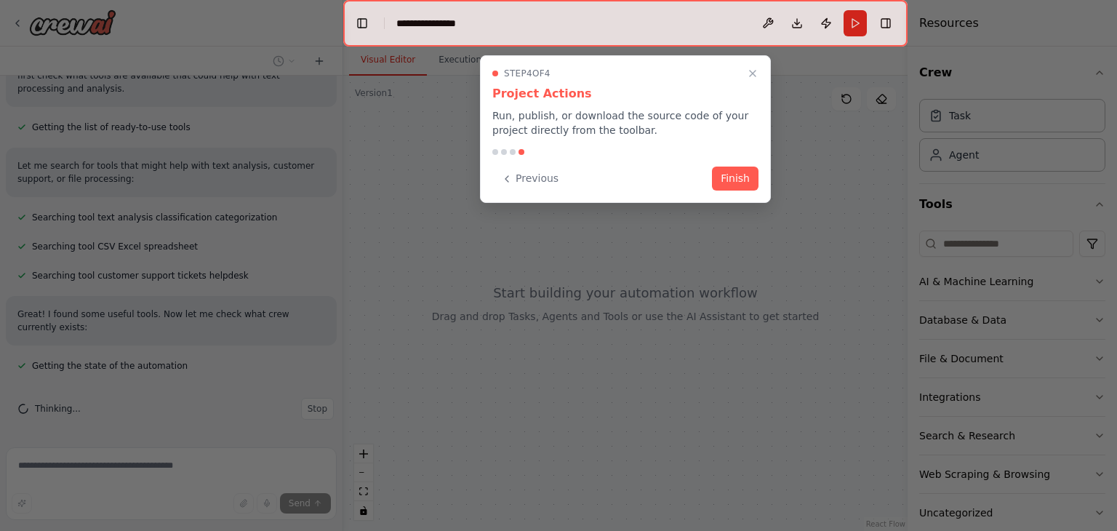
click at [746, 175] on button "Finish" at bounding box center [735, 179] width 47 height 24
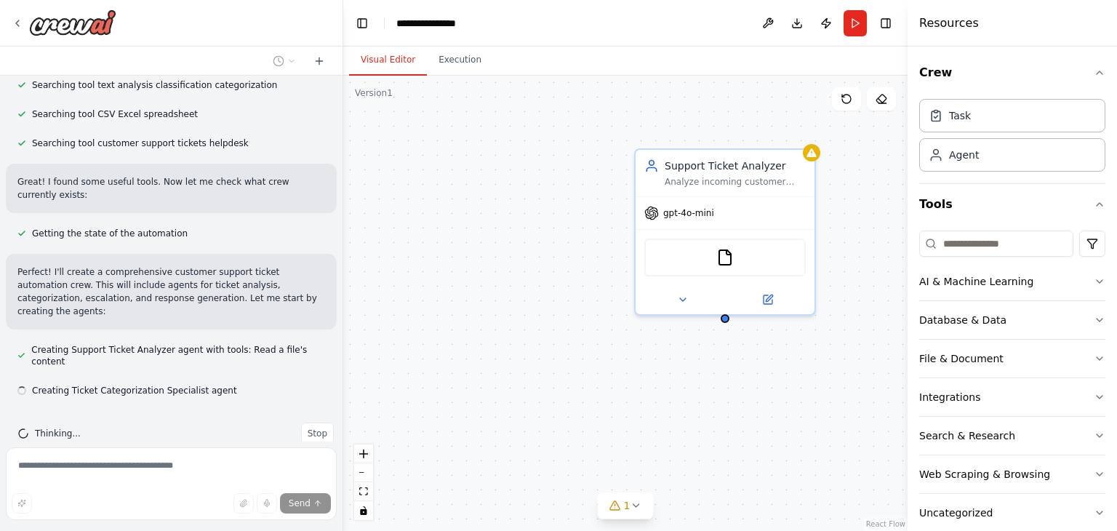
scroll to position [297, 0]
click at [1095, 71] on div "Crew Task Agent Tools AI & Machine Learning Database & Data File & Document Int…" at bounding box center [1013, 289] width 210 height 485
click at [1094, 72] on icon "button" at bounding box center [1100, 73] width 12 height 12
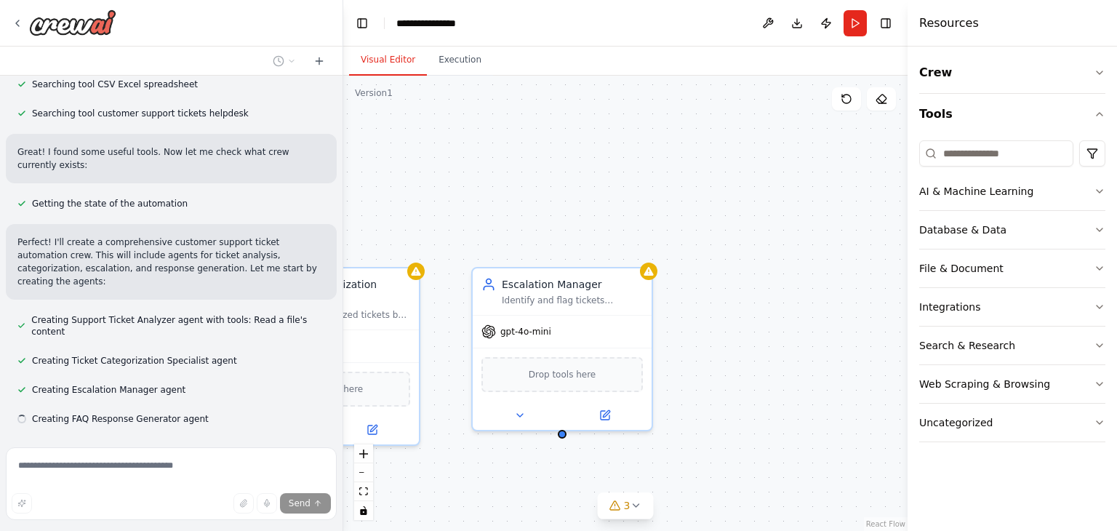
scroll to position [355, 0]
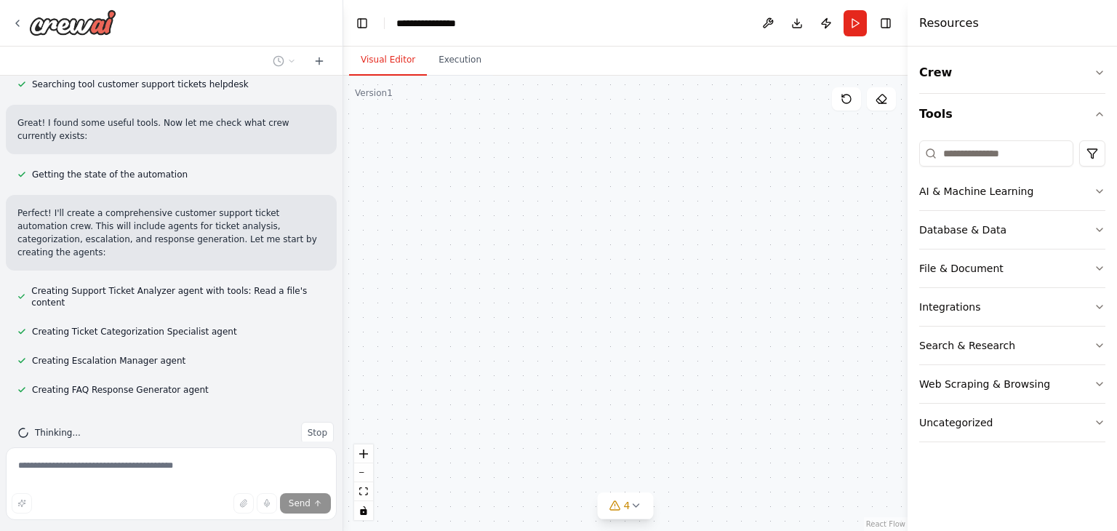
drag, startPoint x: 749, startPoint y: 402, endPoint x: 646, endPoint y: 98, distance: 320.5
click at [646, 98] on div "Support Ticket Analyzer Analyze incoming customer support tickets from {ticket_…" at bounding box center [625, 303] width 565 height 455
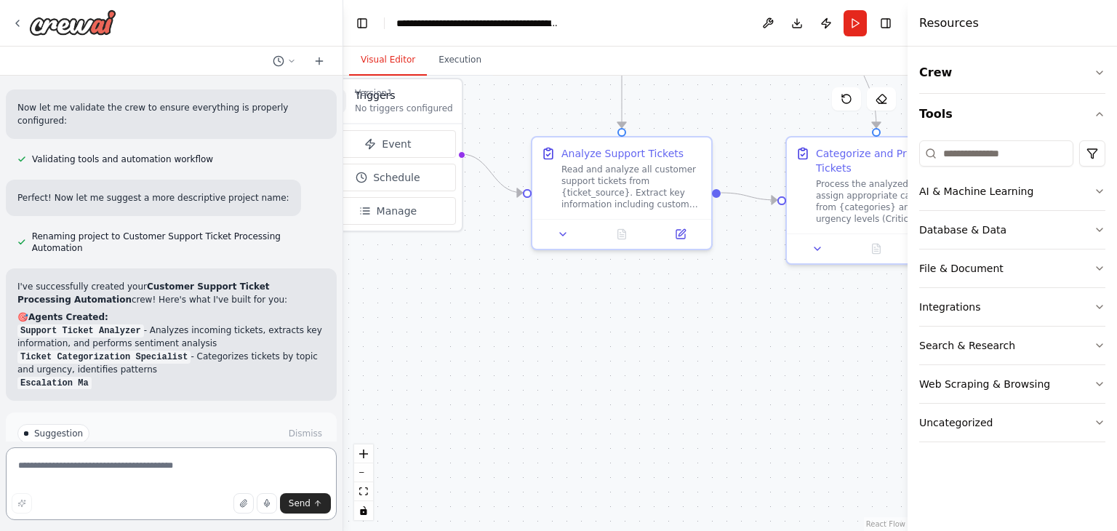
scroll to position [925, 0]
